Goal: Task Accomplishment & Management: Complete application form

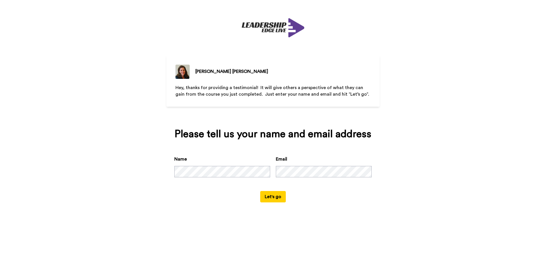
click at [279, 195] on button "Let's go" at bounding box center [273, 196] width 26 height 11
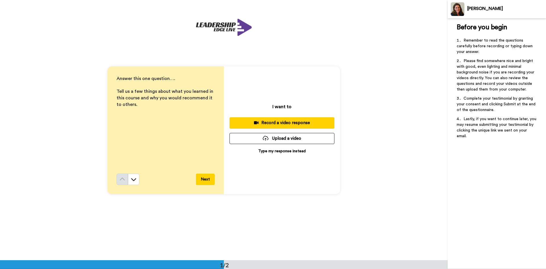
click at [286, 153] on p "Type my response instead" at bounding box center [282, 151] width 48 height 6
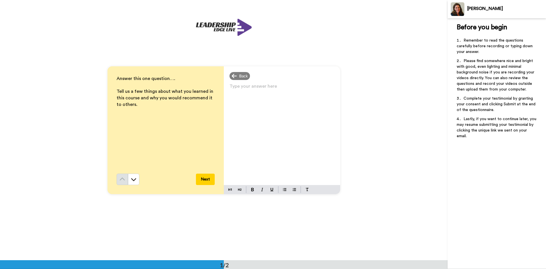
click at [262, 90] on p "Type your answer here ﻿" at bounding box center [282, 89] width 105 height 8
drag, startPoint x: 114, startPoint y: 90, endPoint x: 134, endPoint y: 105, distance: 24.8
click at [134, 105] on div "Answer this one question…. ﻿ Tell us a few things about what you learned in thi…" at bounding box center [166, 130] width 116 height 128
copy span "Tell us a few things about what you learned in this course and why you would re…"
click at [247, 96] on div "Type your answer here ﻿" at bounding box center [282, 133] width 116 height 103
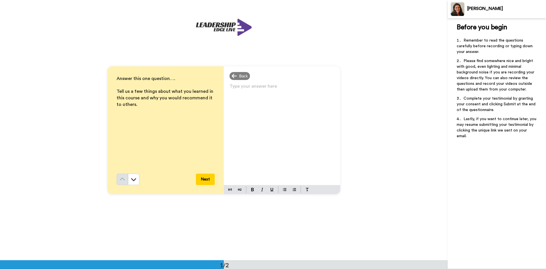
click at [256, 89] on p "Type your answer here ﻿" at bounding box center [282, 89] width 105 height 8
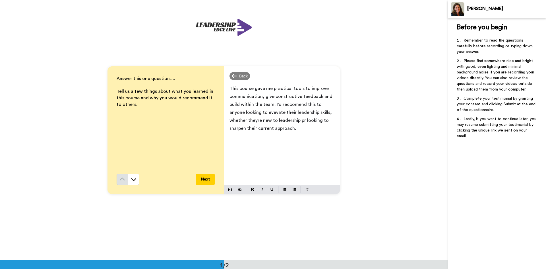
click at [261, 115] on p "This course gave me practical tools to improve communication, give constructive…" at bounding box center [282, 109] width 105 height 48
click at [236, 120] on span "This course gave me practical tools to improve communication, give constructive…" at bounding box center [282, 108] width 104 height 44
click at [290, 103] on span "This course gave me practical tools to improve communication, give constructive…" at bounding box center [282, 108] width 104 height 44
drag, startPoint x: 290, startPoint y: 104, endPoint x: 278, endPoint y: 145, distance: 42.1
click at [278, 145] on div "This course gave me practical tools to improve communication, give constructive…" at bounding box center [282, 133] width 116 height 103
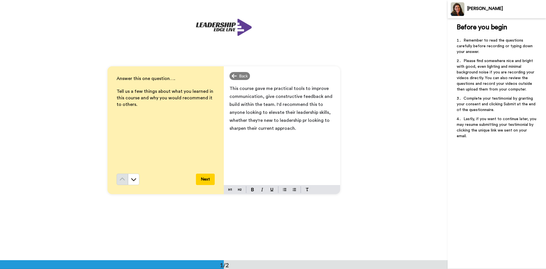
click at [295, 131] on p "This course gave me practical tools to improve communication, give constructive…" at bounding box center [282, 109] width 105 height 48
click at [212, 177] on button "Next" at bounding box center [205, 179] width 19 height 11
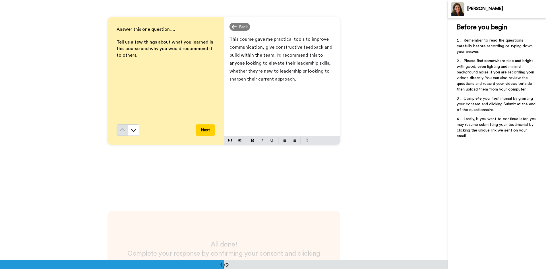
scroll to position [17, 0]
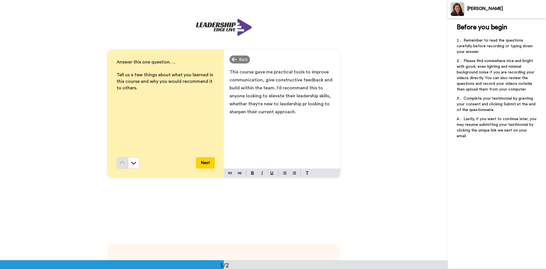
click at [134, 162] on icon at bounding box center [134, 163] width 6 height 6
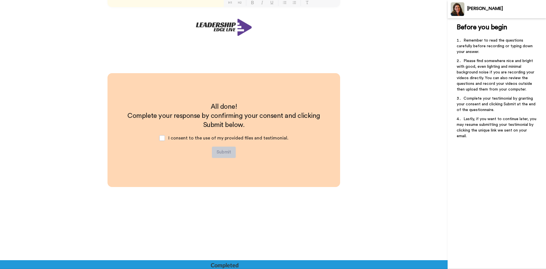
scroll to position [187, 0]
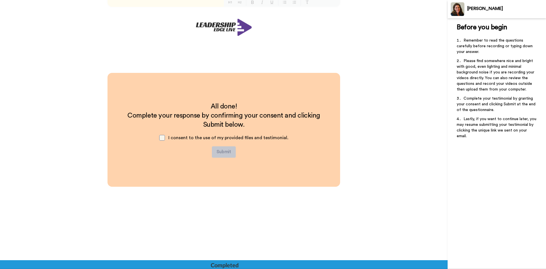
click at [161, 138] on span at bounding box center [162, 138] width 6 height 6
click at [224, 151] on button "Submit" at bounding box center [224, 151] width 24 height 11
